Goal: Communication & Community: Answer question/provide support

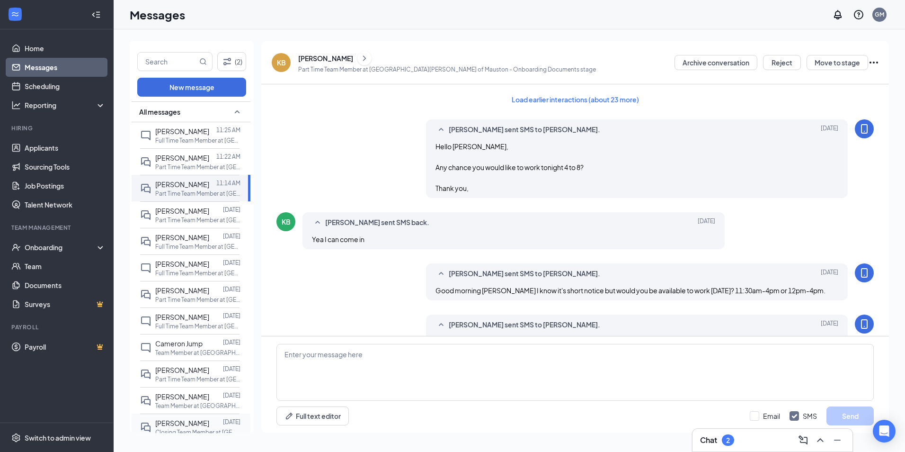
scroll to position [488, 0]
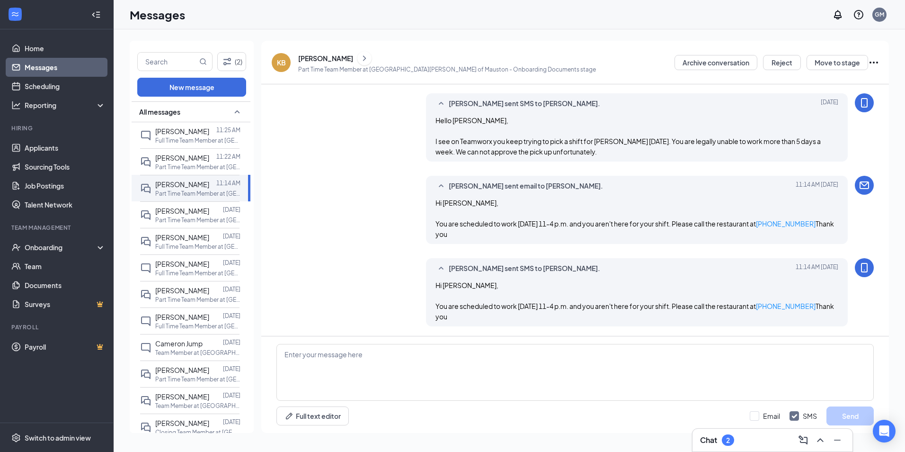
click at [360, 227] on div "Gm Mauston sent email to Kyle Brill. Today 11:14 AM Hi Kyle, You are scheduled …" at bounding box center [574, 212] width 597 height 73
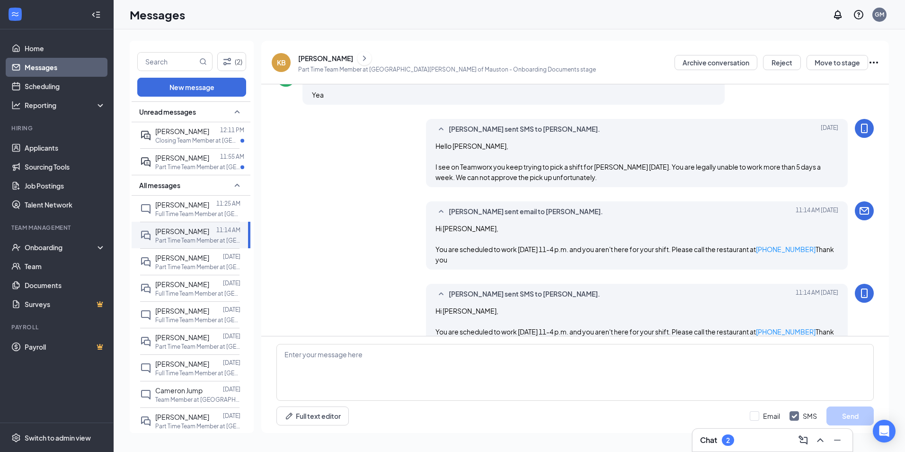
scroll to position [488, 0]
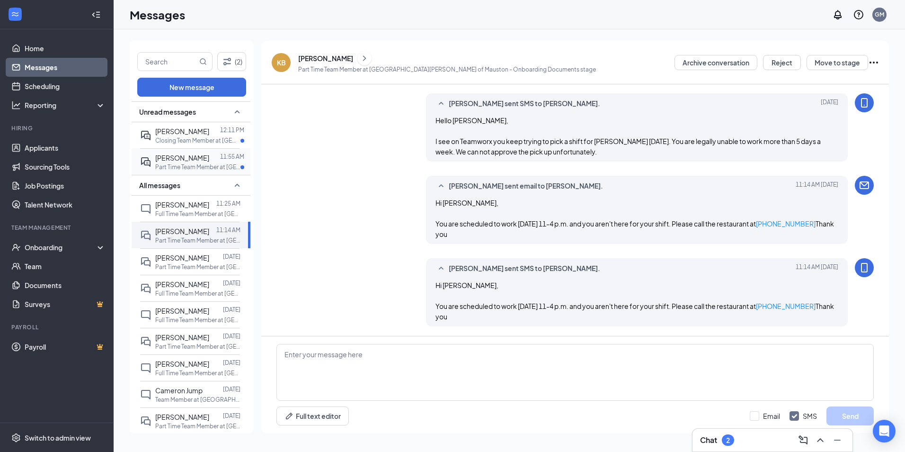
click at [179, 161] on span "[PERSON_NAME]" at bounding box center [182, 157] width 54 height 9
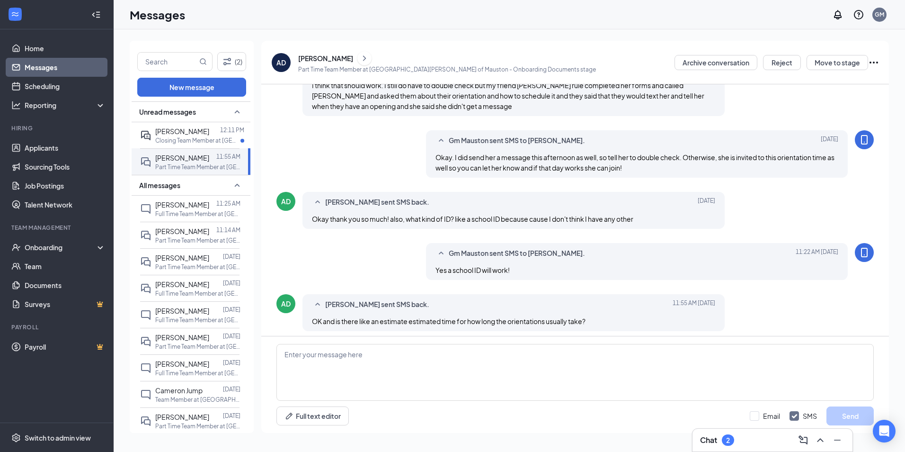
scroll to position [256, 0]
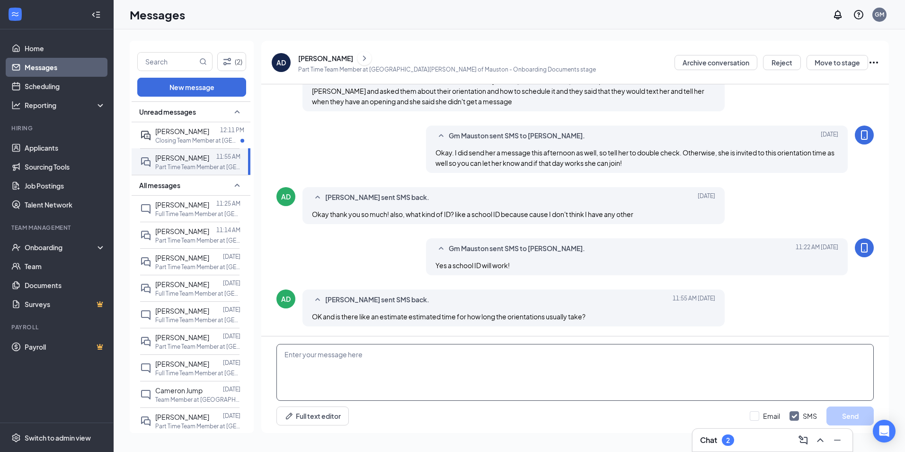
click at [402, 374] on textarea at bounding box center [574, 372] width 597 height 57
type textarea "We are usually done by 5pm, 5:30pm at the latest"
click at [863, 409] on button "Send" at bounding box center [850, 415] width 47 height 19
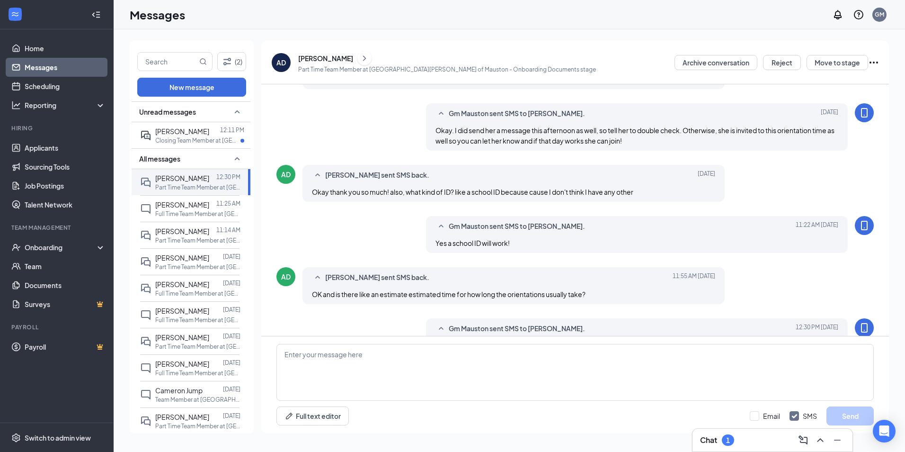
scroll to position [307, 0]
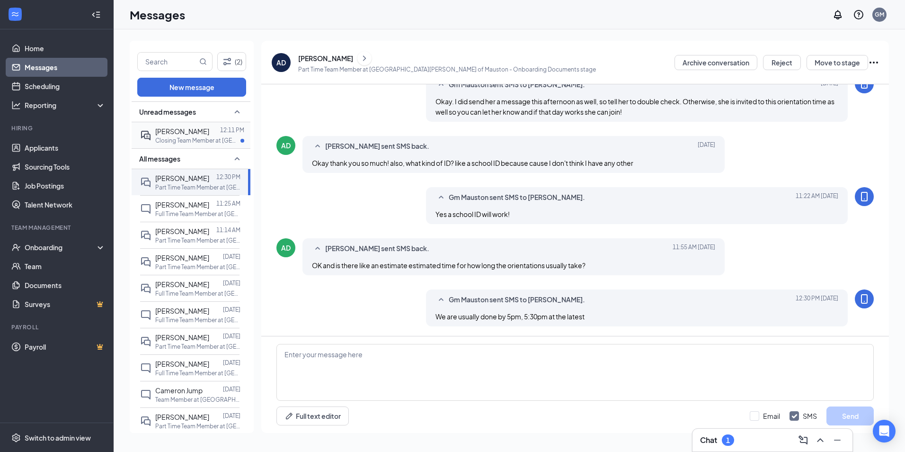
click at [193, 132] on span "[PERSON_NAME]" at bounding box center [182, 131] width 54 height 9
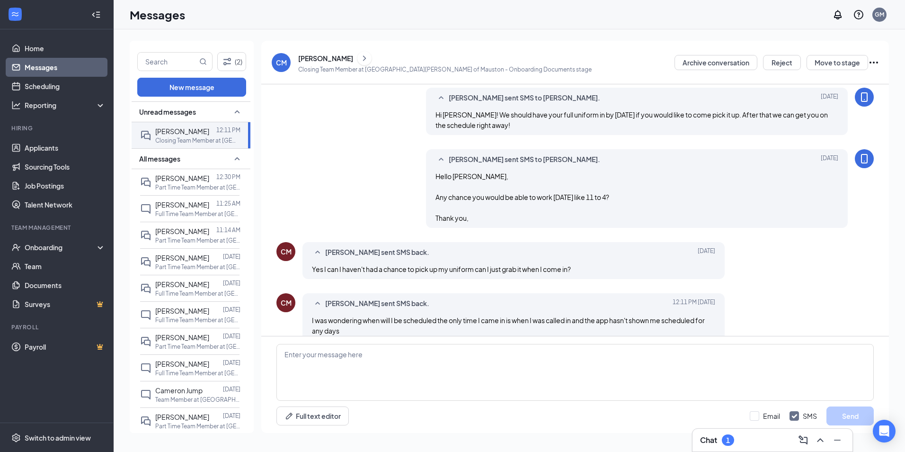
scroll to position [394, 0]
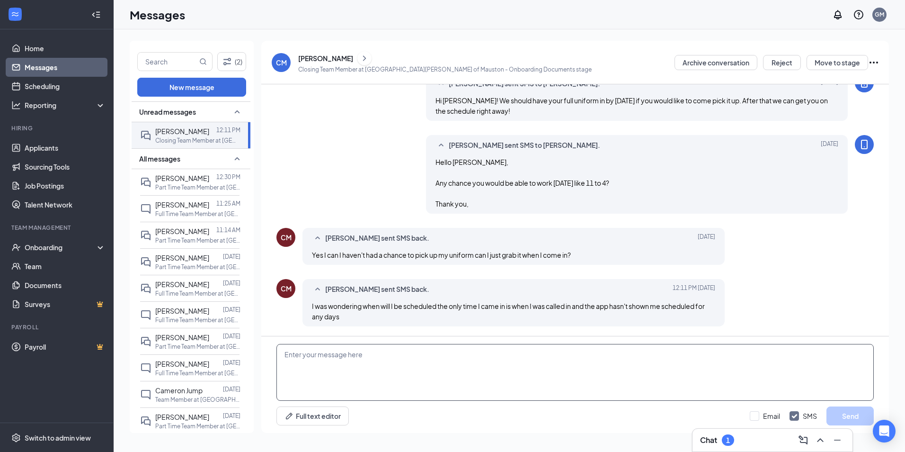
click at [481, 365] on textarea at bounding box center [574, 372] width 597 height 57
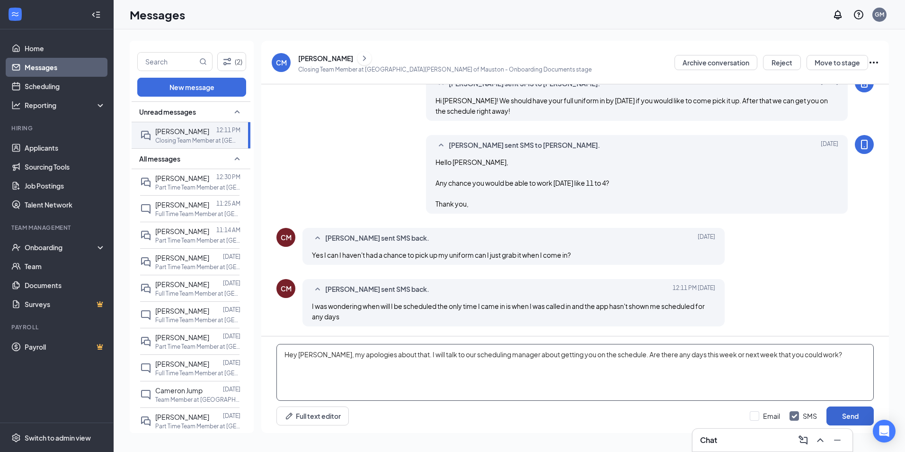
type textarea "Hey [PERSON_NAME], my apologies about that. I will talk to our scheduling manag…"
click at [850, 414] on button "Send" at bounding box center [850, 415] width 47 height 19
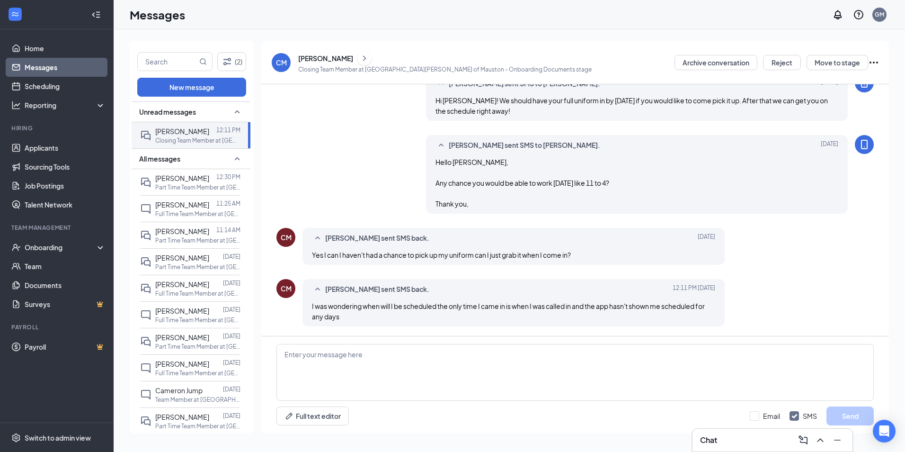
scroll to position [456, 0]
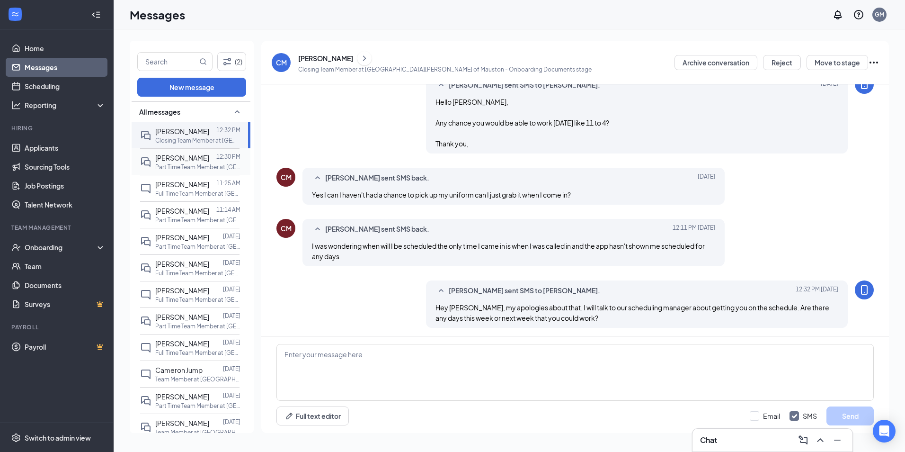
scroll to position [405, 0]
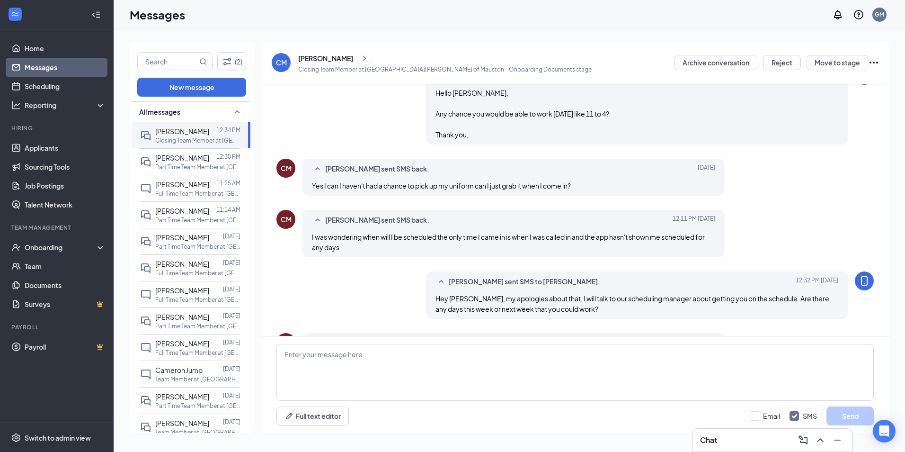
scroll to position [363, 0]
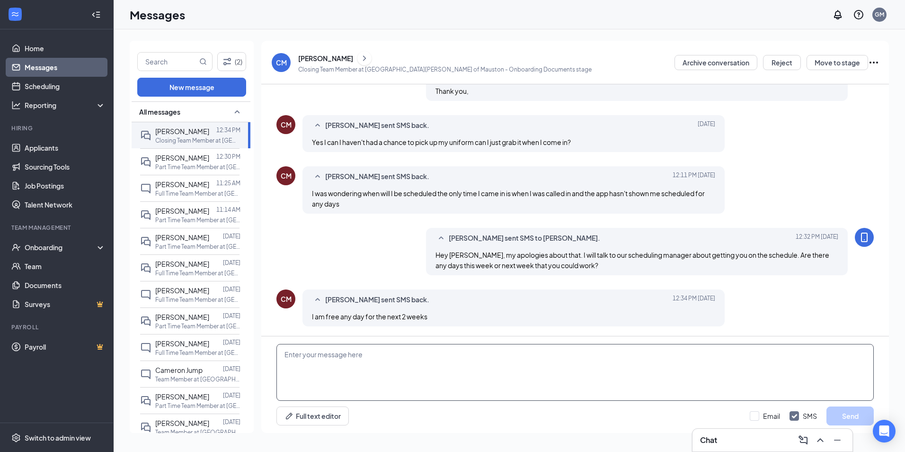
click at [443, 371] on textarea at bounding box center [574, 372] width 597 height 57
type textarea "O"
click at [315, 53] on div "[PERSON_NAME]" at bounding box center [325, 57] width 55 height 9
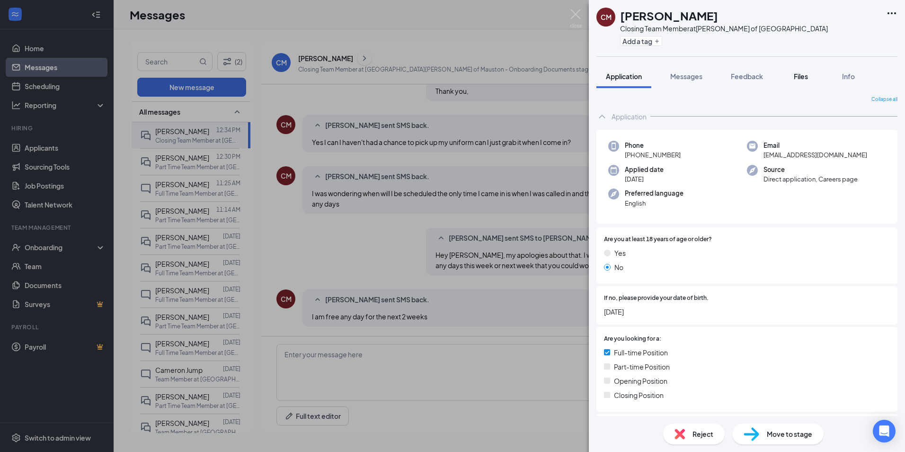
click at [810, 80] on div "Files" at bounding box center [801, 75] width 19 height 9
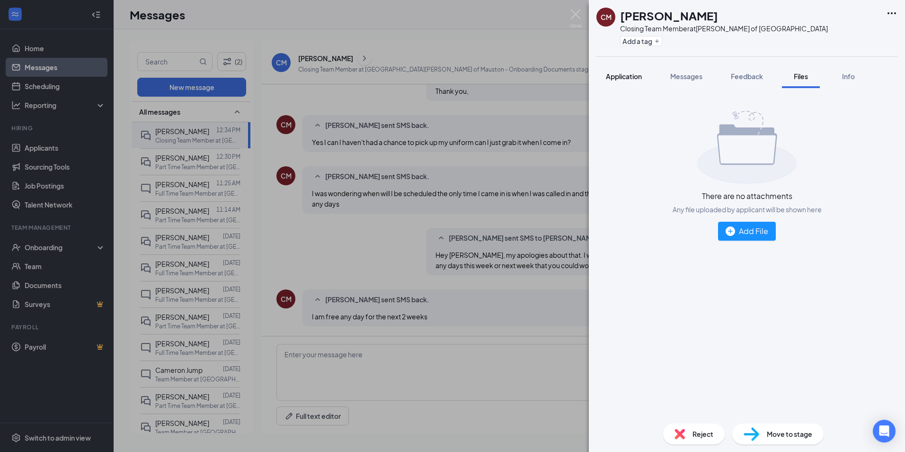
click at [626, 76] on span "Application" at bounding box center [624, 76] width 36 height 9
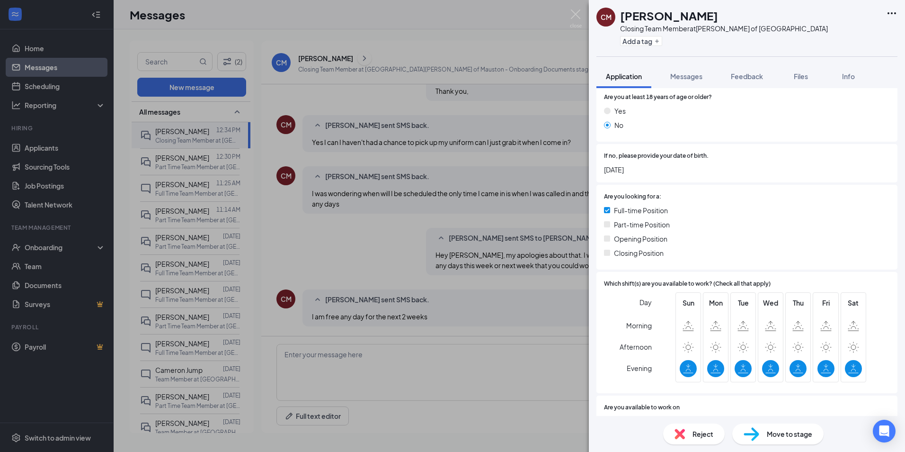
scroll to position [189, 0]
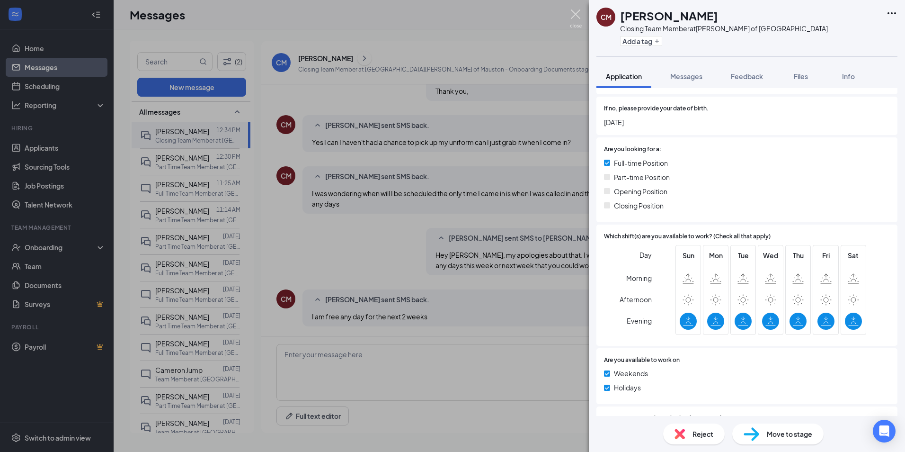
click at [577, 15] on img at bounding box center [576, 18] width 12 height 18
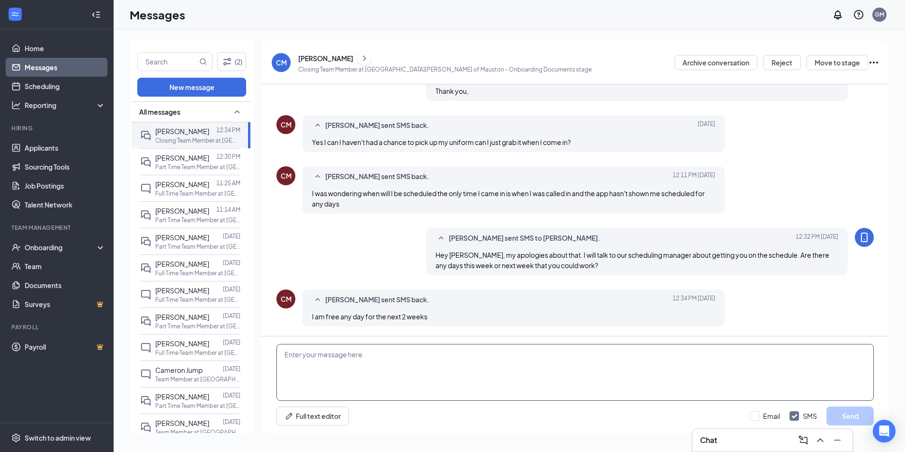
click at [355, 371] on textarea at bounding box center [574, 372] width 597 height 57
type textarea "Okay, does Friday 4-10 and Sunday 4-Close work for you?"
click at [856, 414] on button "Send" at bounding box center [850, 415] width 47 height 19
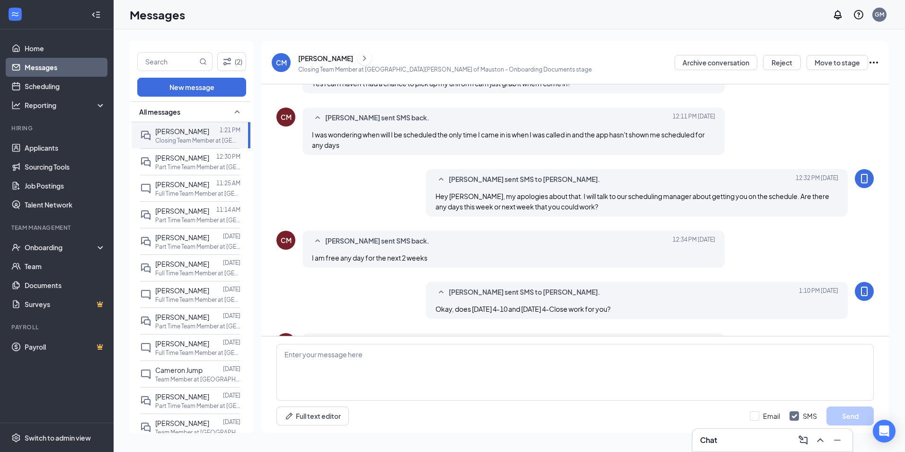
scroll to position [363, 0]
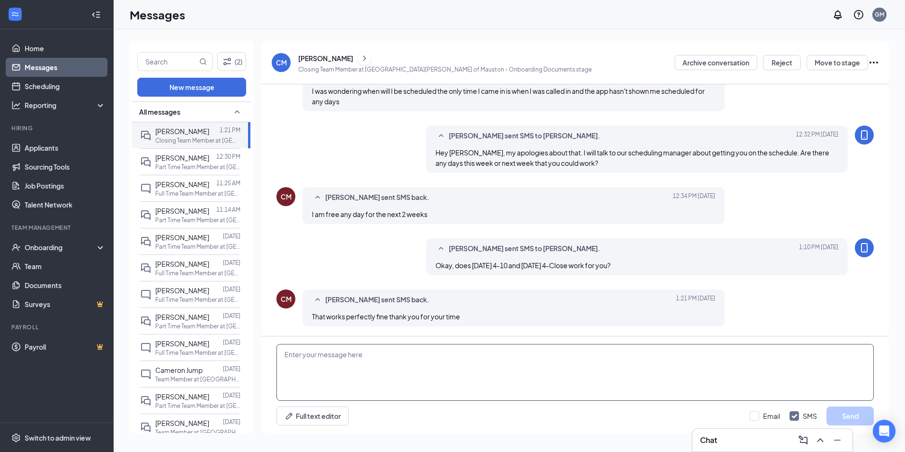
click at [415, 365] on textarea at bounding box center [574, 372] width 597 height 57
type textarea "Thank you! I will have [PERSON_NAME] get you on the schedule for next week as w…"
click at [843, 413] on button "Send" at bounding box center [850, 415] width 47 height 19
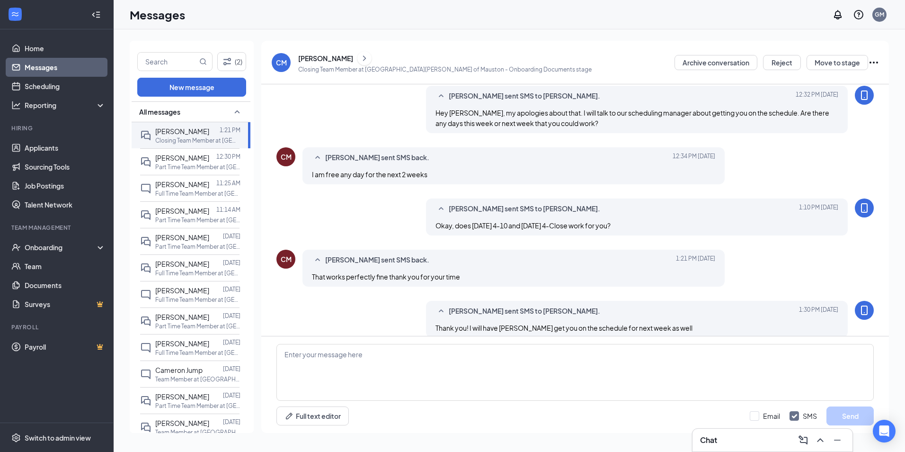
scroll to position [414, 0]
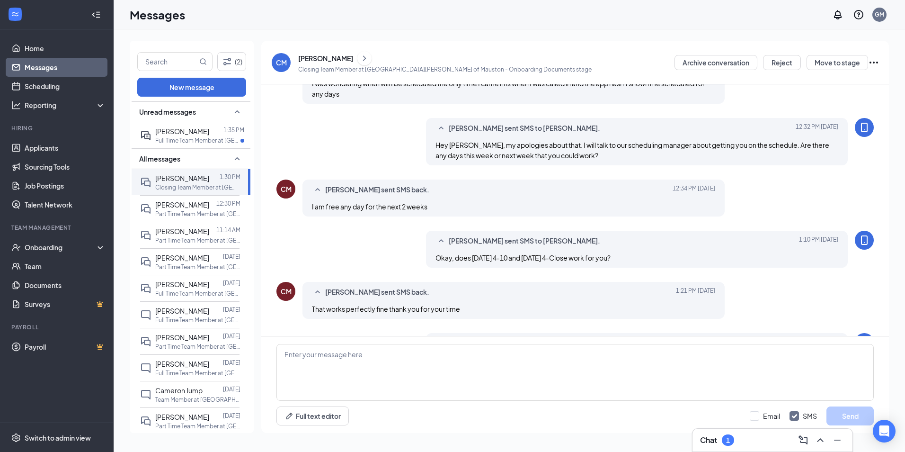
scroll to position [363, 0]
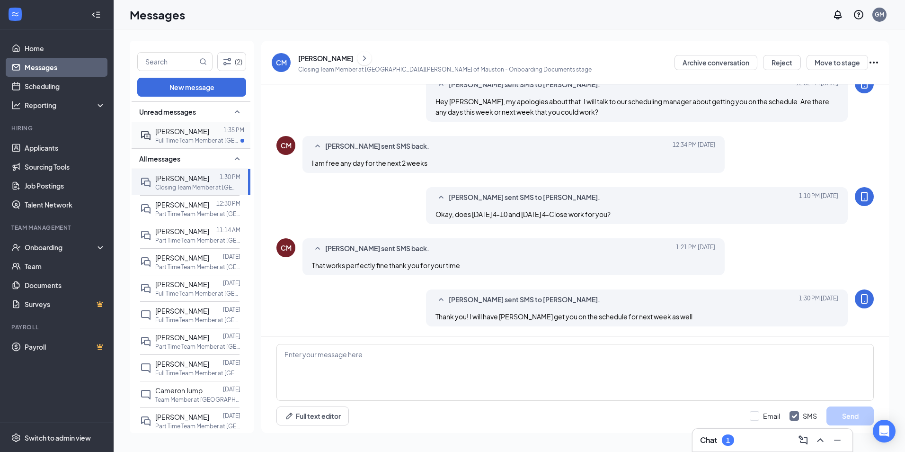
click at [182, 134] on span "[PERSON_NAME]" at bounding box center [182, 131] width 54 height 9
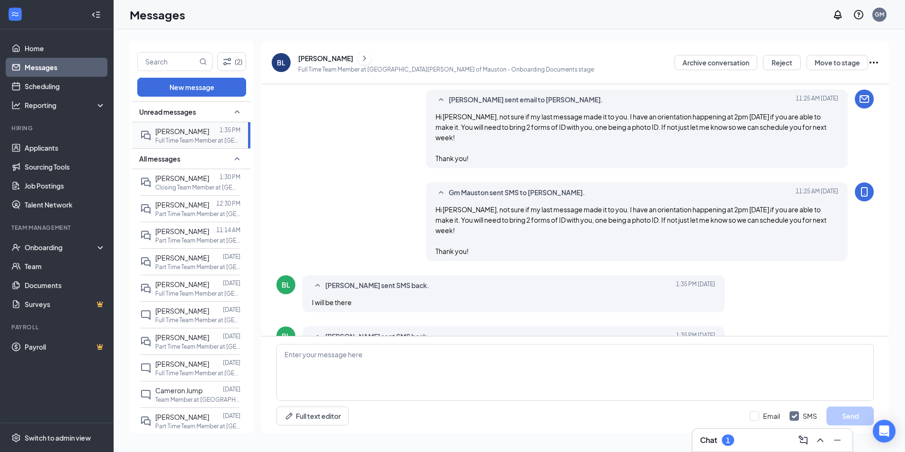
scroll to position [298, 0]
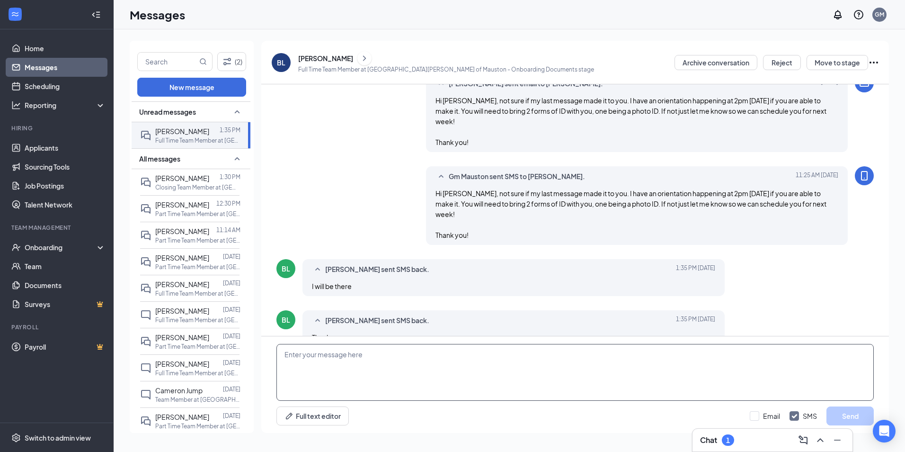
click at [357, 390] on textarea at bounding box center [574, 372] width 597 height 57
type textarea "Thank you!"
click at [863, 414] on button "Send" at bounding box center [850, 415] width 47 height 19
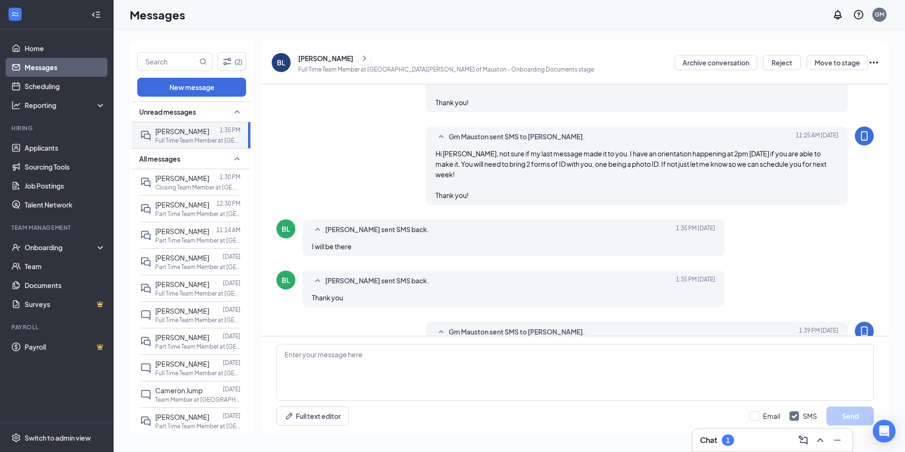
scroll to position [349, 0]
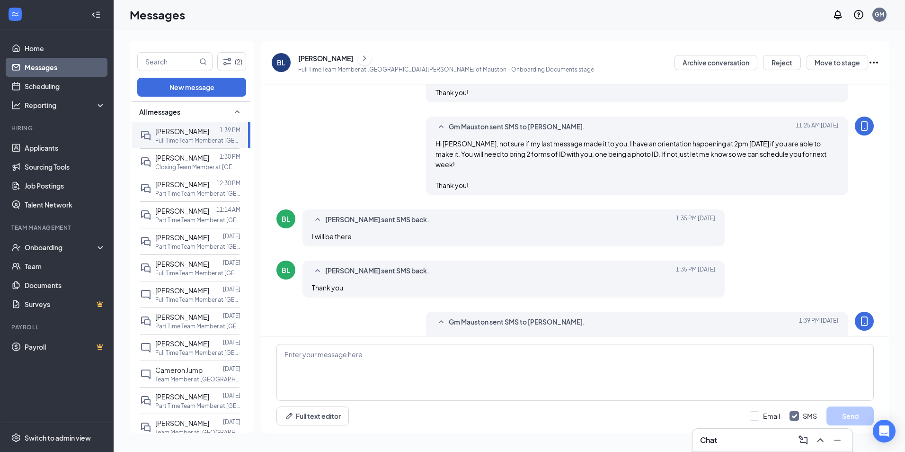
scroll to position [349, 0]
